Goal: Task Accomplishment & Management: Manage account settings

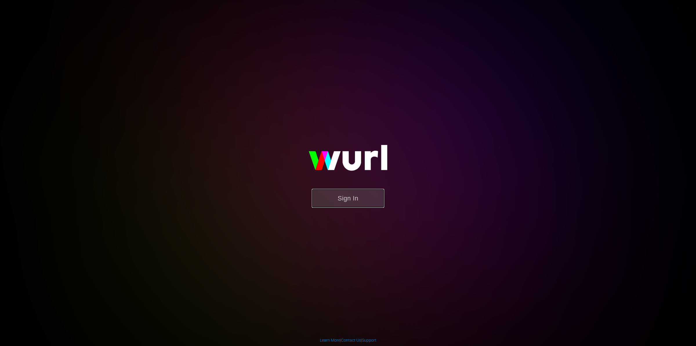
click at [331, 202] on button "Sign In" at bounding box center [348, 198] width 73 height 19
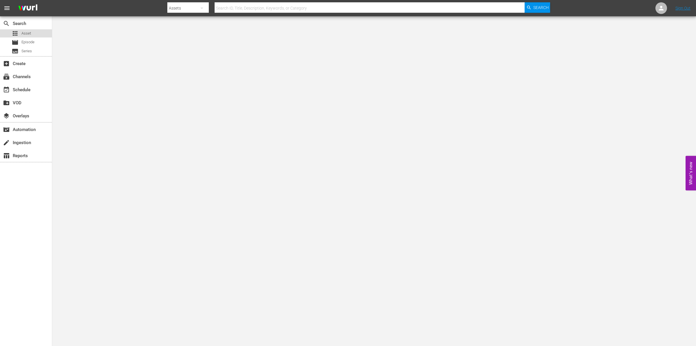
click at [25, 34] on span "Asset" at bounding box center [26, 33] width 10 height 6
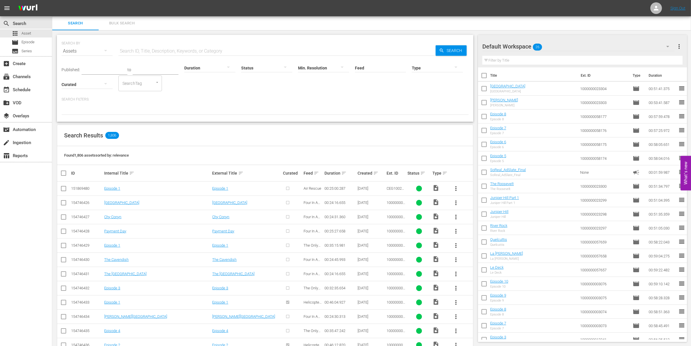
click at [429, 67] on div at bounding box center [437, 67] width 51 height 16
click at [424, 93] on div "Promo" at bounding box center [437, 94] width 51 height 9
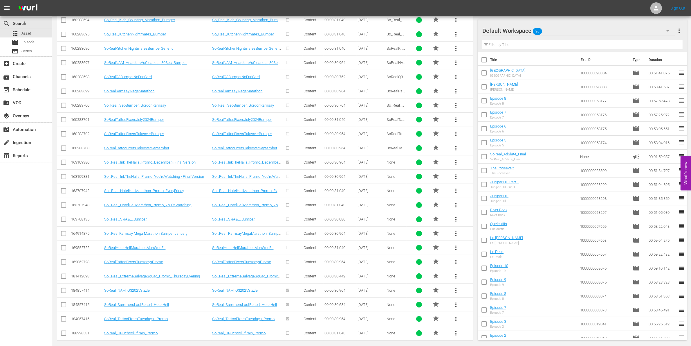
scroll to position [318, 0]
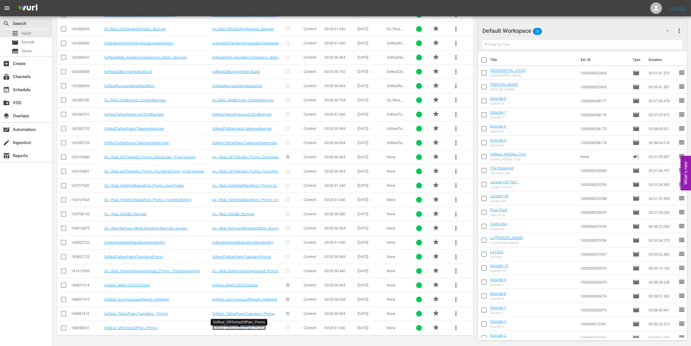
click at [255, 327] on link "SoReal_GRSchoolOfPain_Promo" at bounding box center [238, 327] width 53 height 4
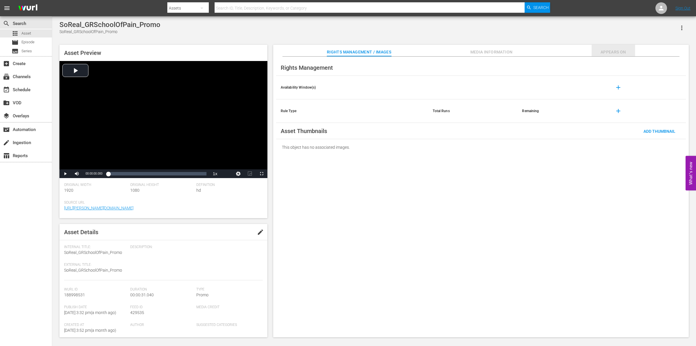
click at [613, 49] on span "Appears On" at bounding box center [614, 51] width 44 height 7
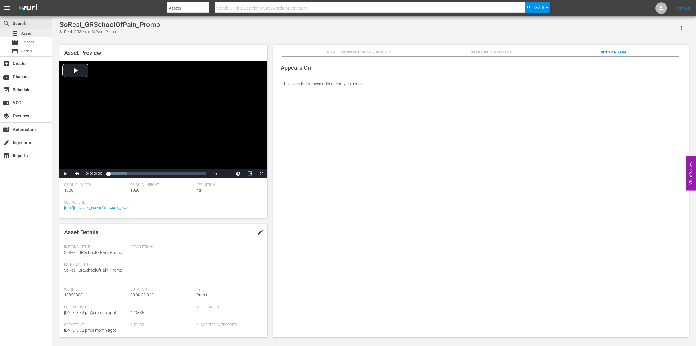
click at [42, 37] on div "apps Asset" at bounding box center [26, 33] width 52 height 8
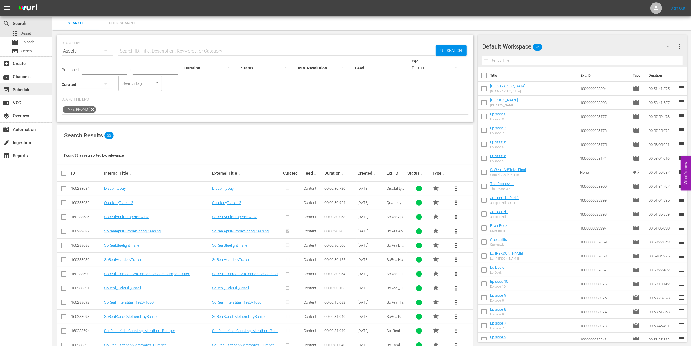
click at [28, 91] on div "event_available Schedule" at bounding box center [16, 88] width 32 height 5
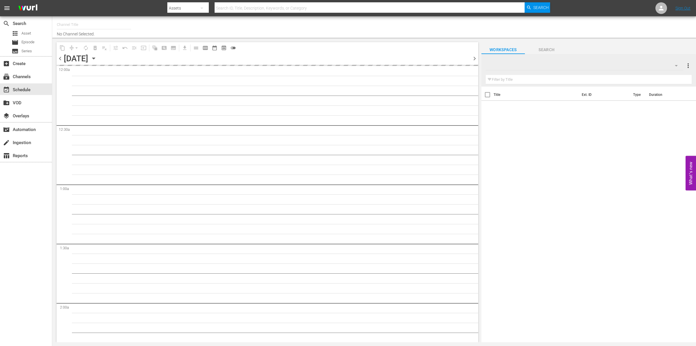
type input "So Real (1869)"
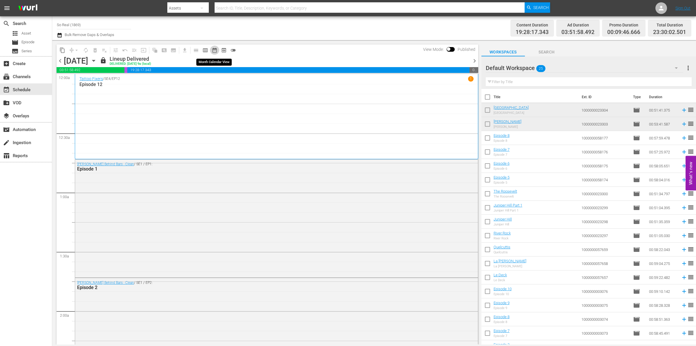
click at [217, 51] on span "date_range_outlined" at bounding box center [215, 50] width 6 height 6
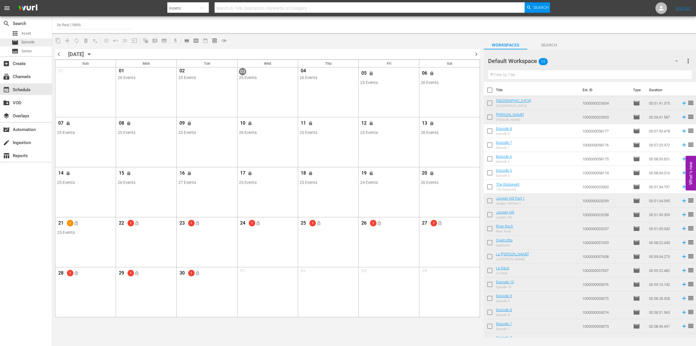
click at [31, 41] on span "Episode" at bounding box center [27, 42] width 13 height 6
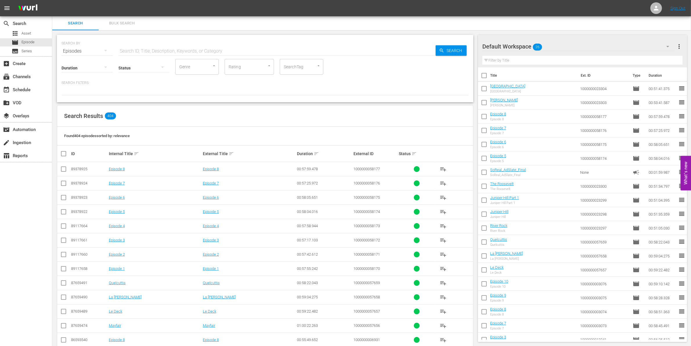
click at [485, 76] on input "checkbox" at bounding box center [484, 77] width 12 height 12
checkbox input "true"
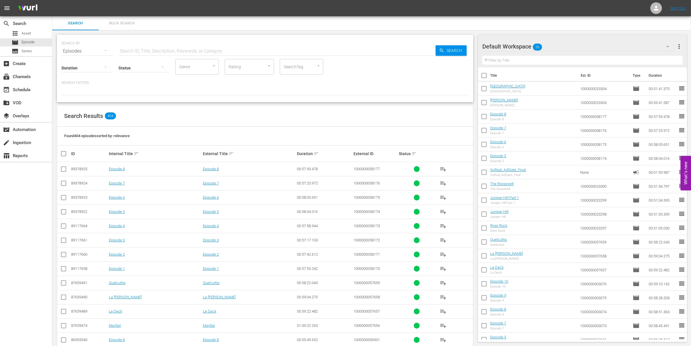
checkbox input "true"
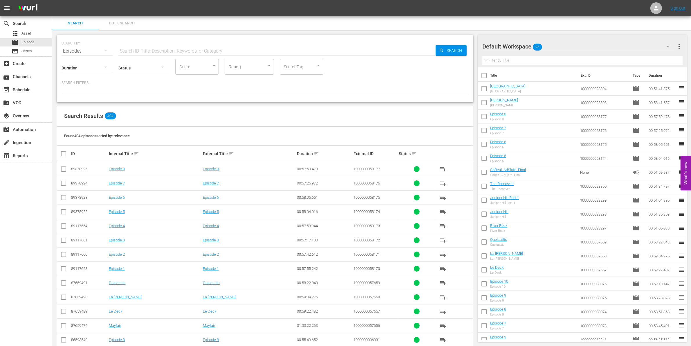
checkbox input "true"
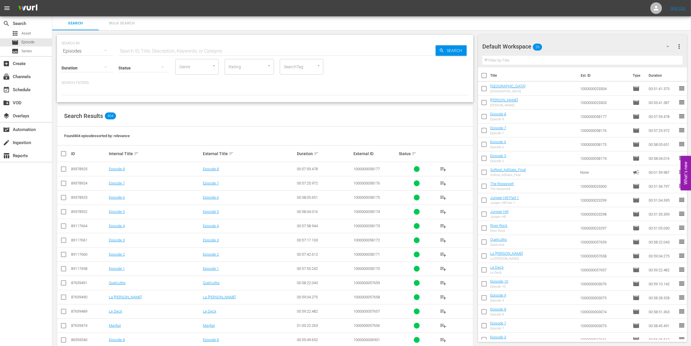
checkbox input "true"
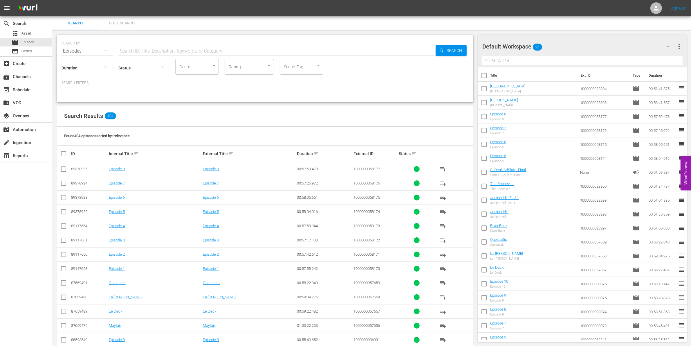
checkbox input "true"
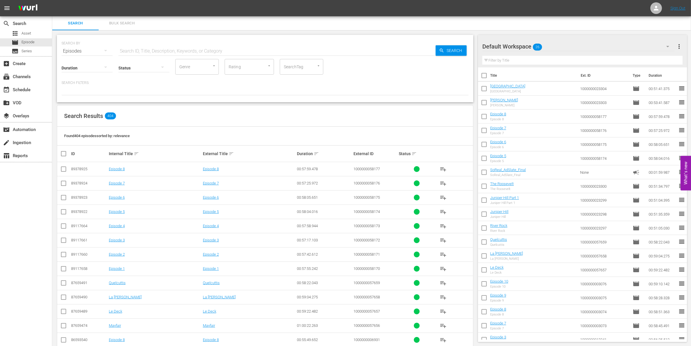
checkbox input "true"
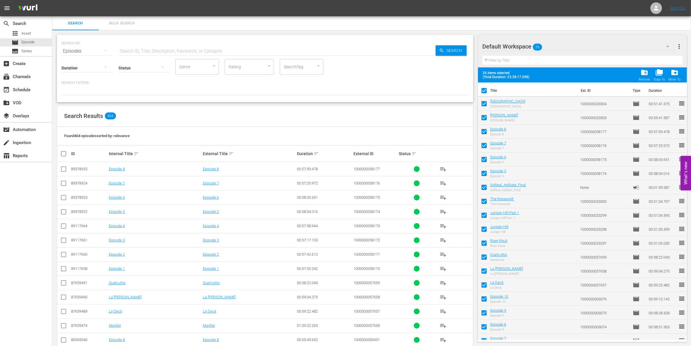
click at [645, 75] on span "folder_delete" at bounding box center [644, 72] width 8 height 8
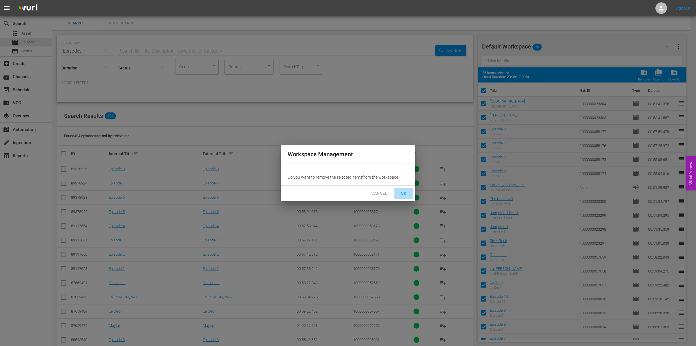
click at [402, 195] on span "OK" at bounding box center [403, 192] width 9 height 7
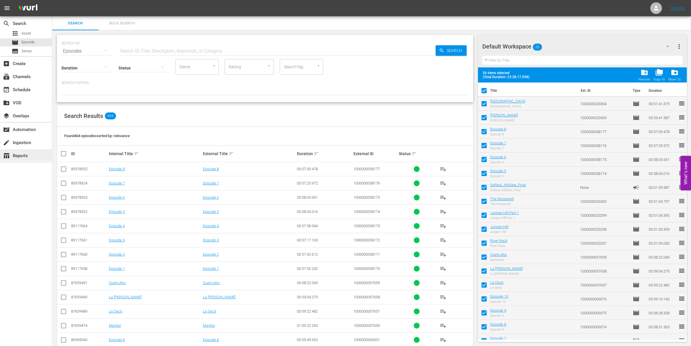
checkbox input "false"
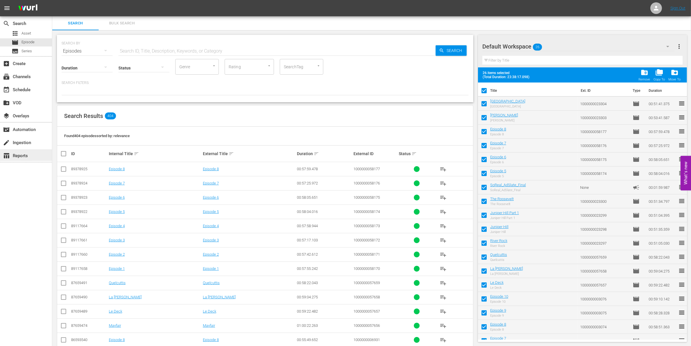
checkbox input "false"
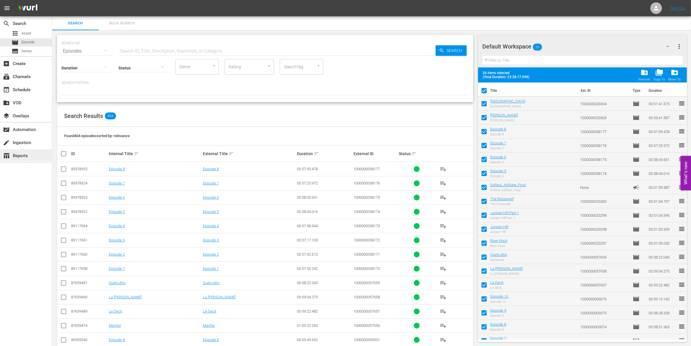
checkbox input "false"
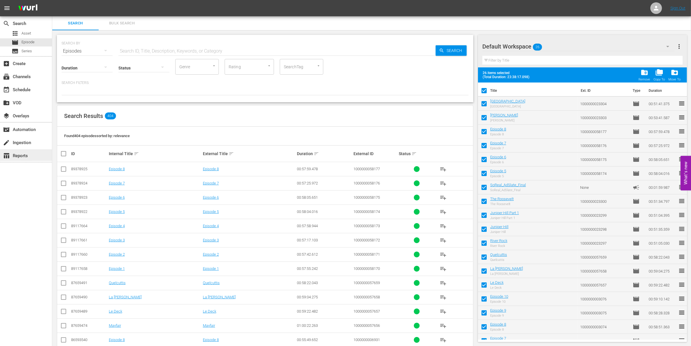
checkbox input "false"
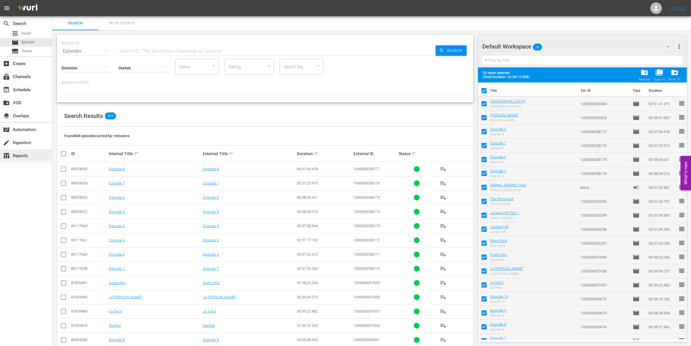
checkbox input "false"
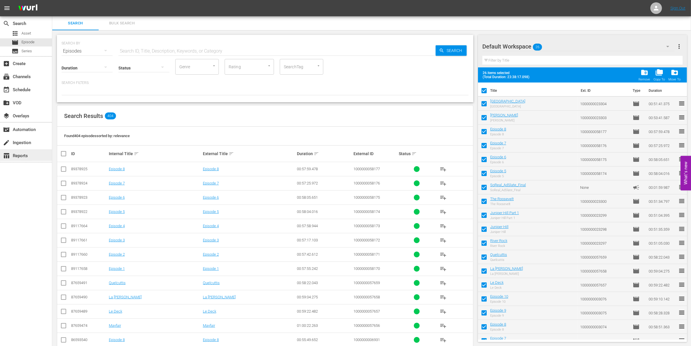
checkbox input "false"
